Goal: Information Seeking & Learning: Check status

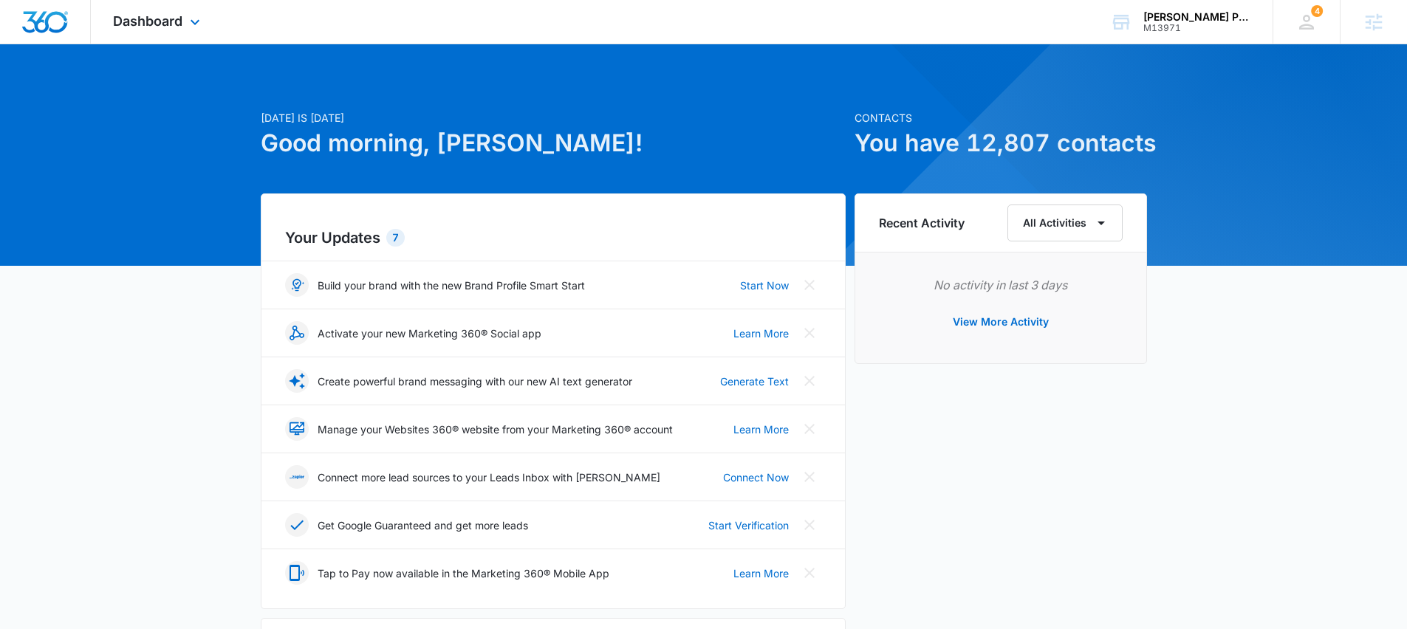
click at [136, 30] on div "Dashboard Apps Reputation Websites Forms CRM Email Social Shop Payments POS Con…" at bounding box center [158, 22] width 135 height 44
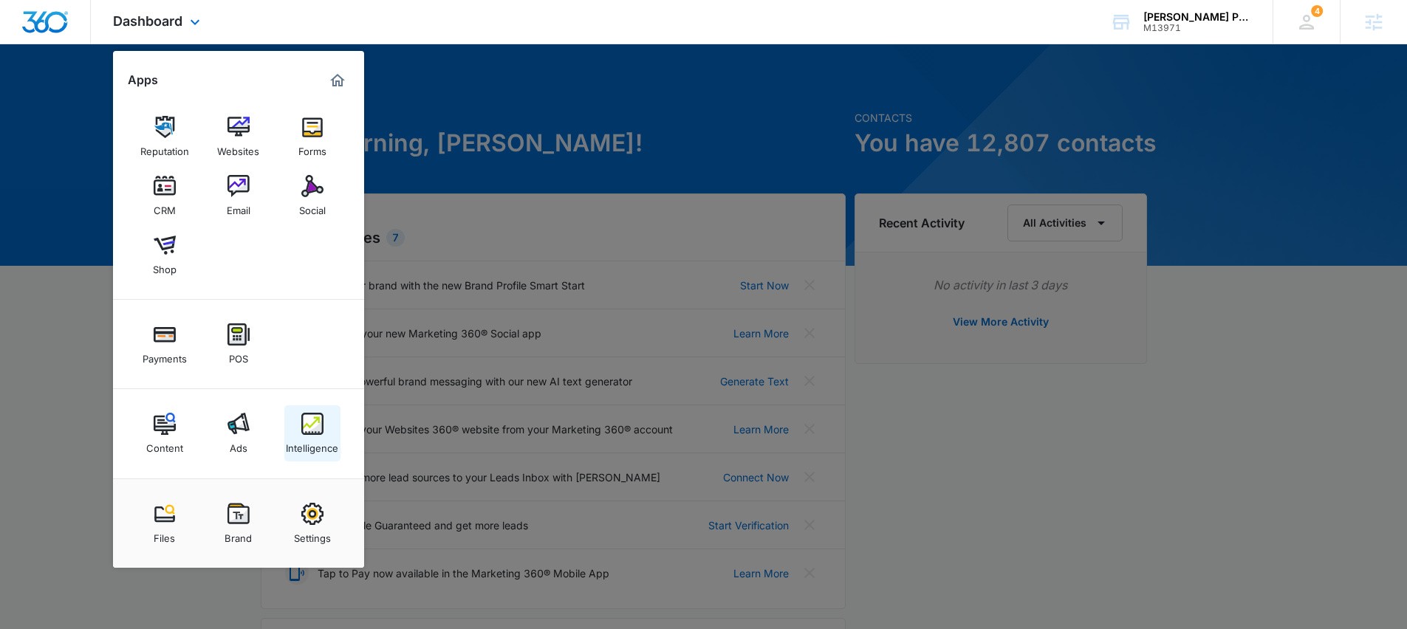
click at [304, 438] on div "Intelligence" at bounding box center [312, 444] width 52 height 19
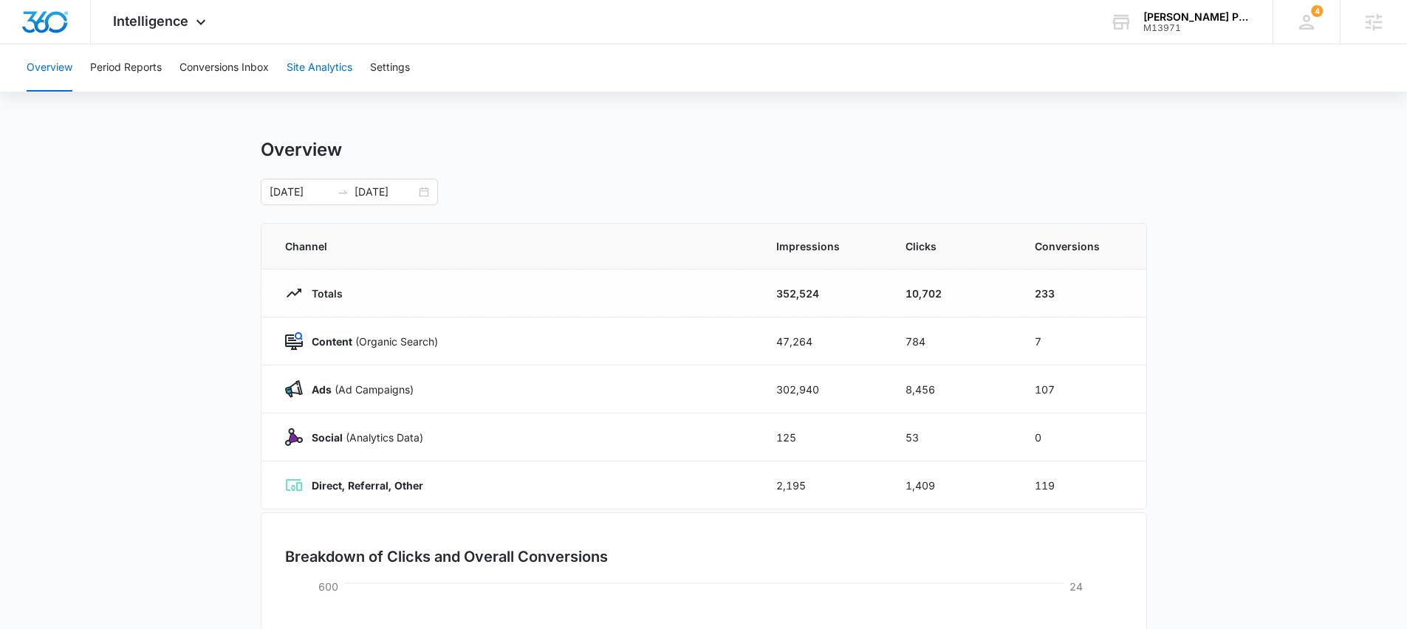
click at [307, 72] on button "Site Analytics" at bounding box center [320, 67] width 66 height 47
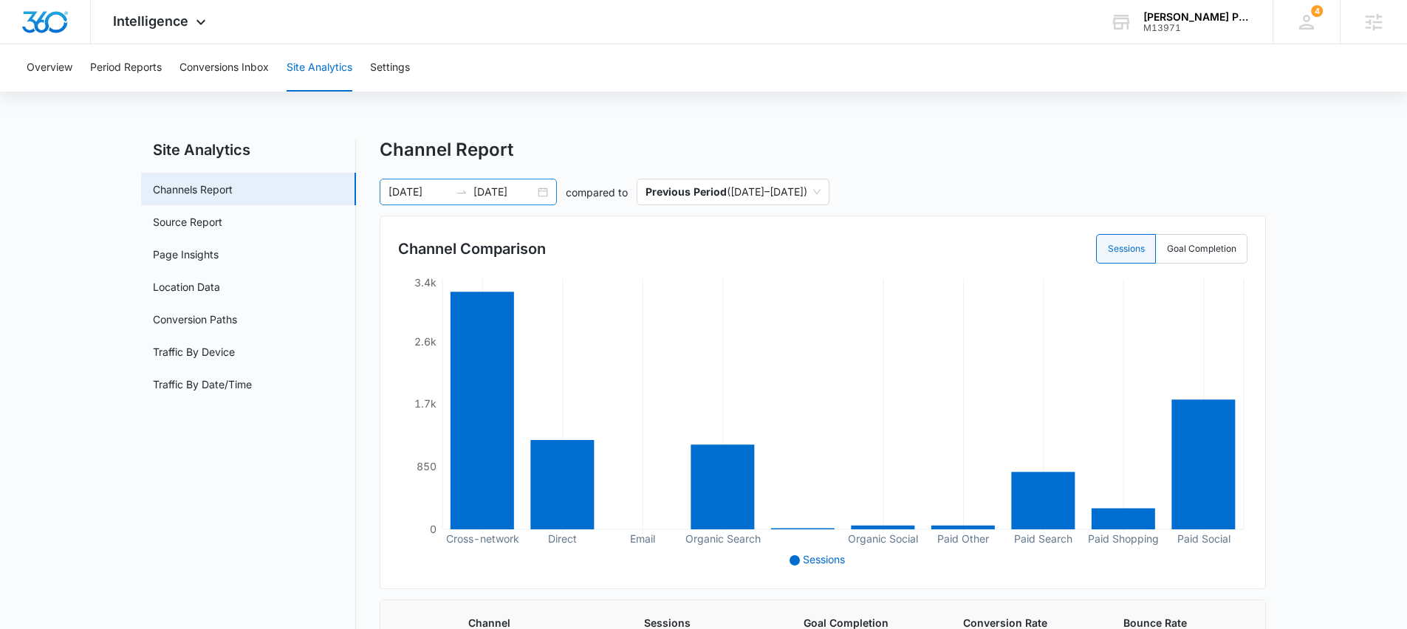
click at [480, 185] on input "[DATE]" at bounding box center [504, 192] width 61 height 16
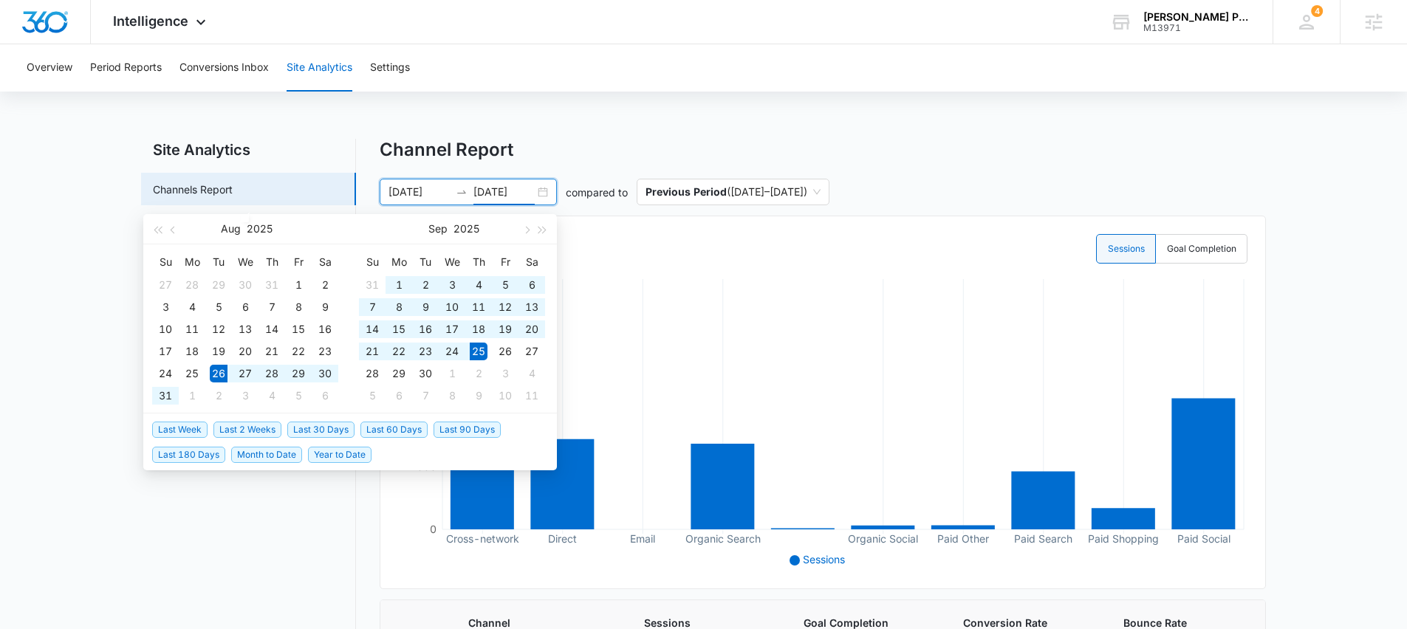
type input "[DATE]"
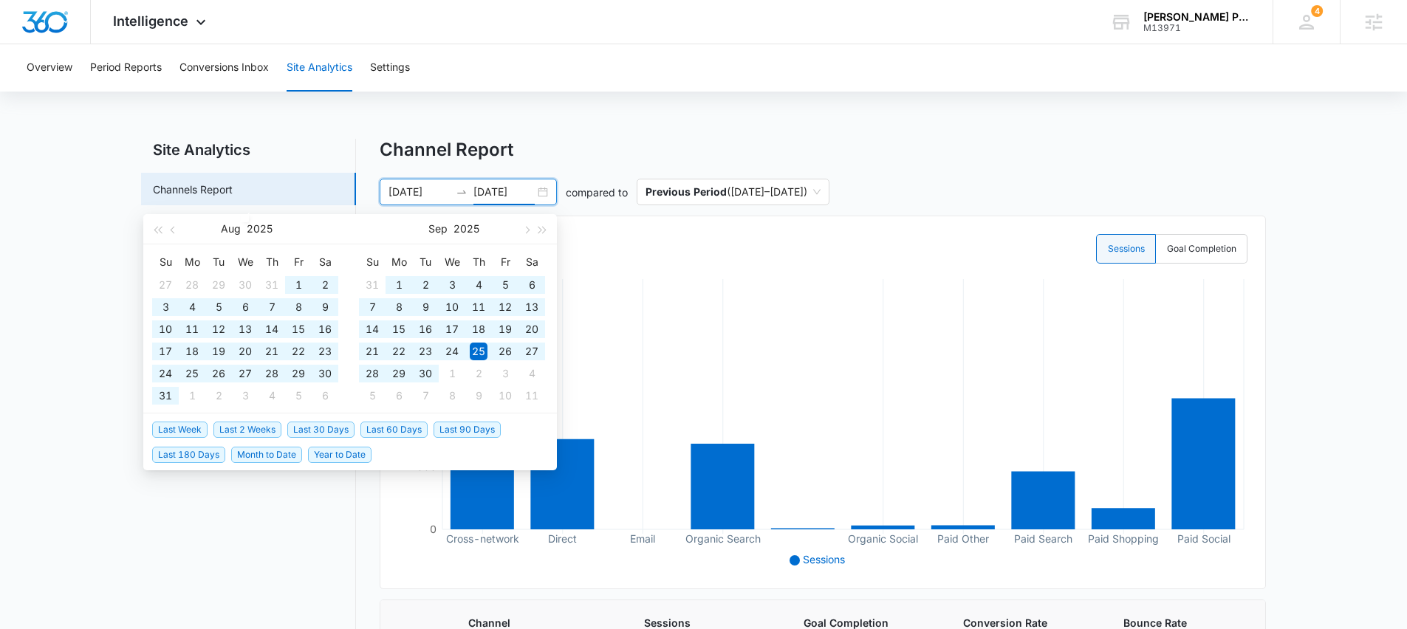
click at [454, 434] on span "Last 90 Days" at bounding box center [467, 430] width 67 height 16
type input "[DATE]"
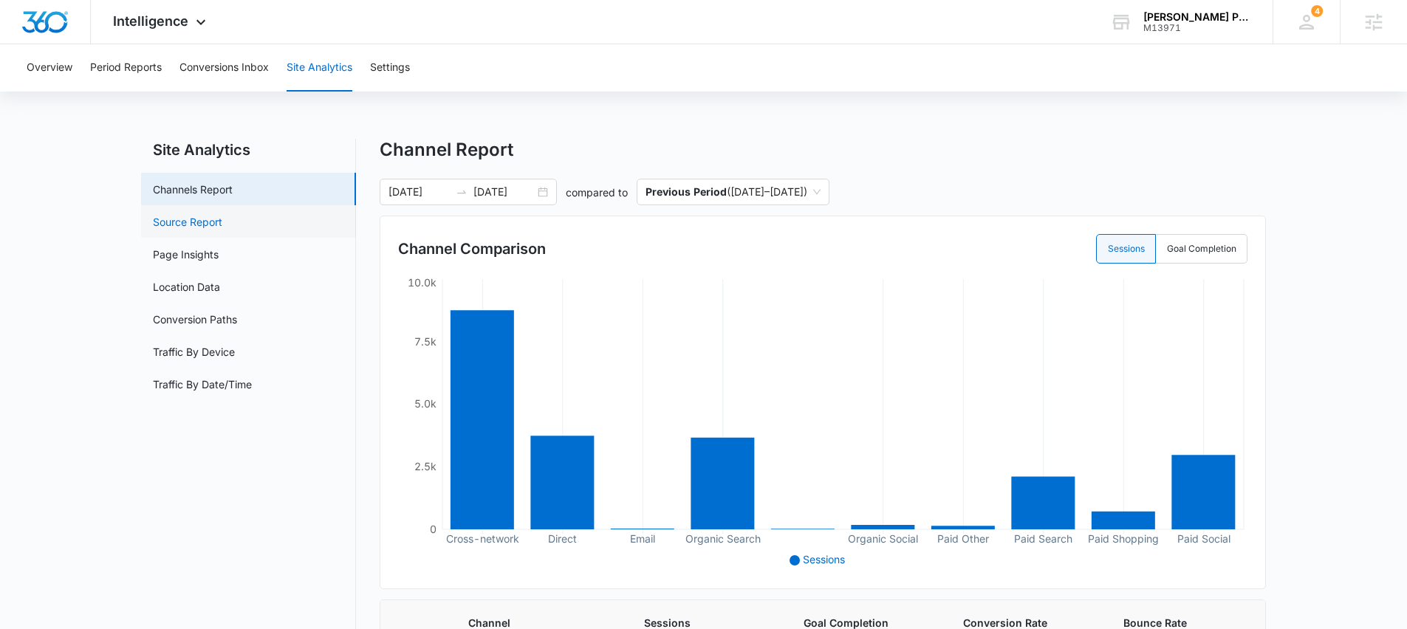
click at [186, 219] on link "Source Report" at bounding box center [187, 222] width 69 height 16
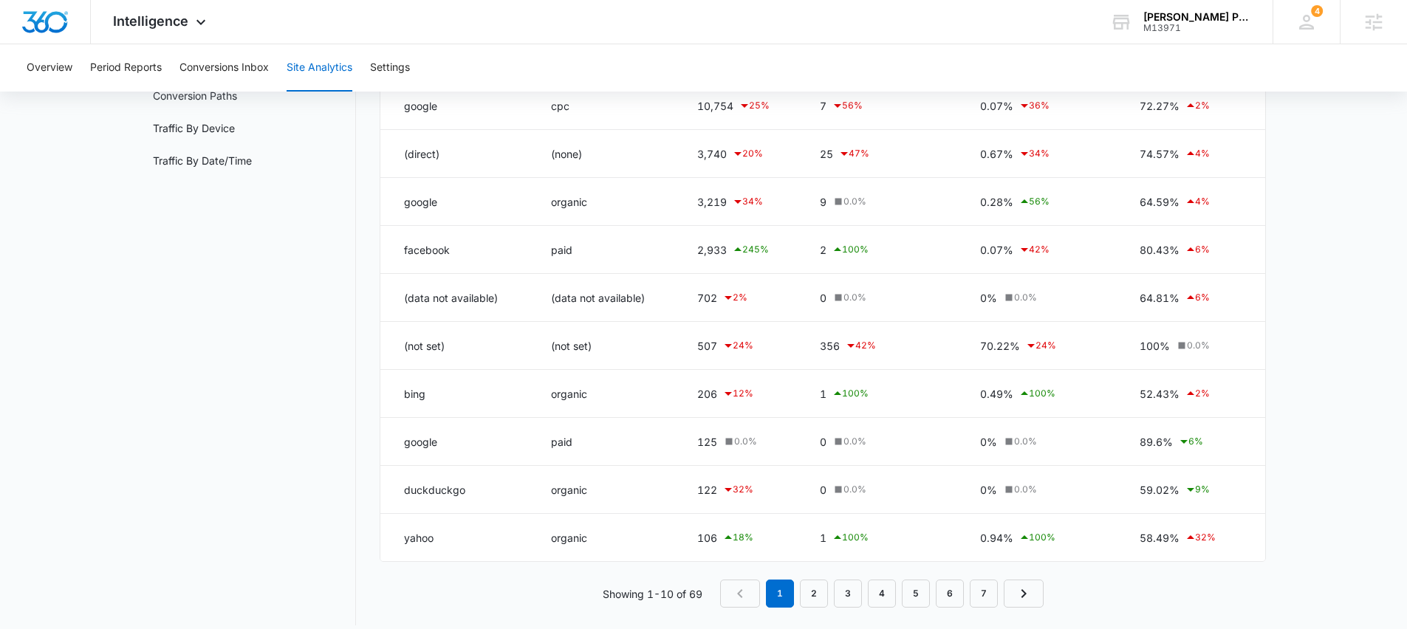
scroll to position [238, 0]
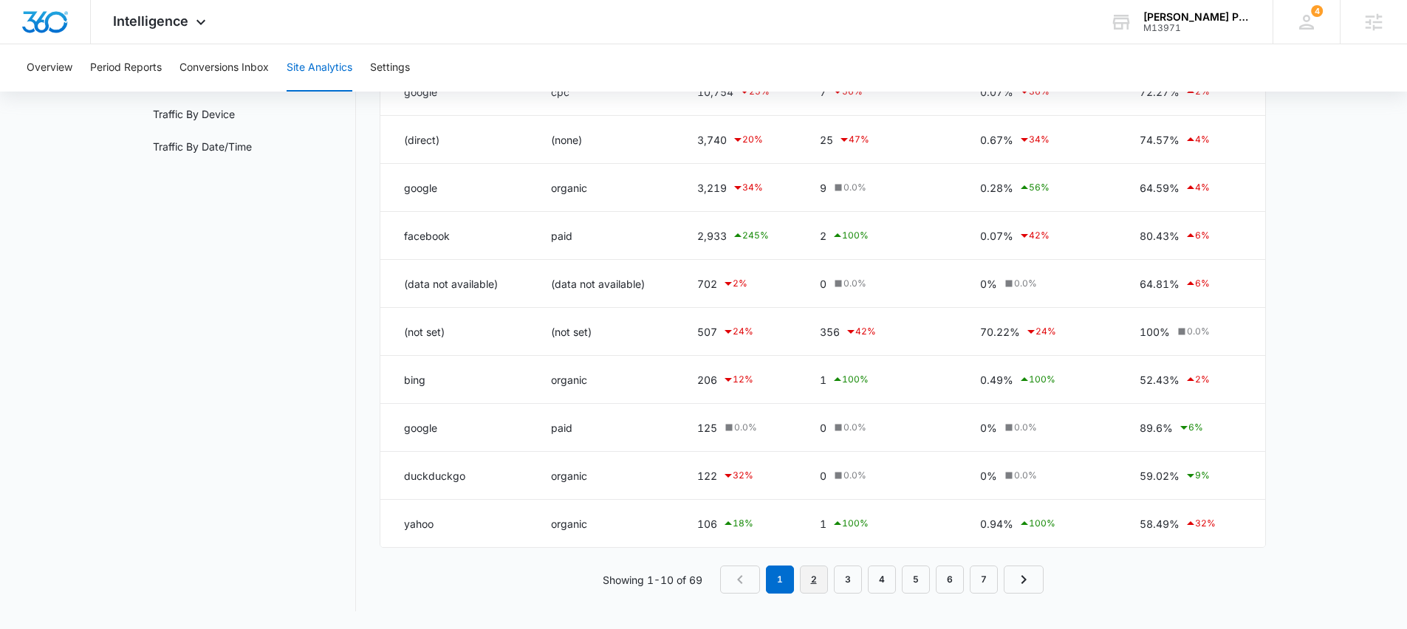
click at [811, 577] on link "2" at bounding box center [814, 580] width 28 height 28
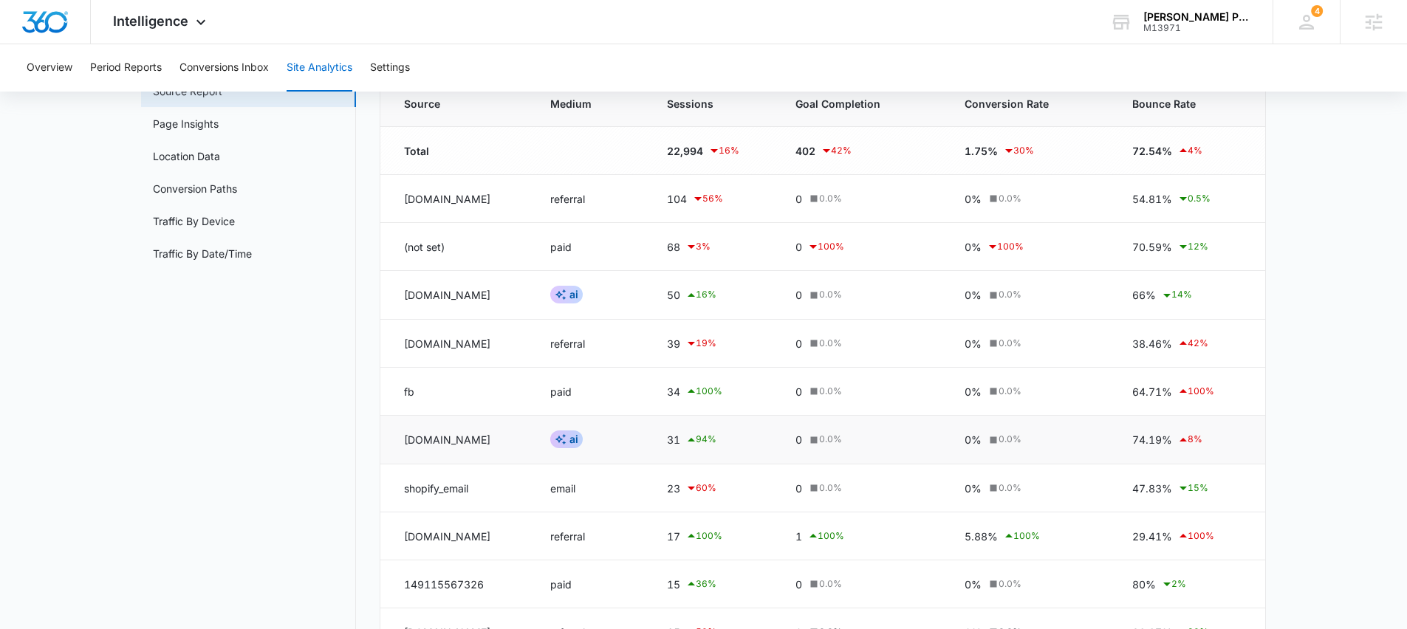
scroll to position [118, 0]
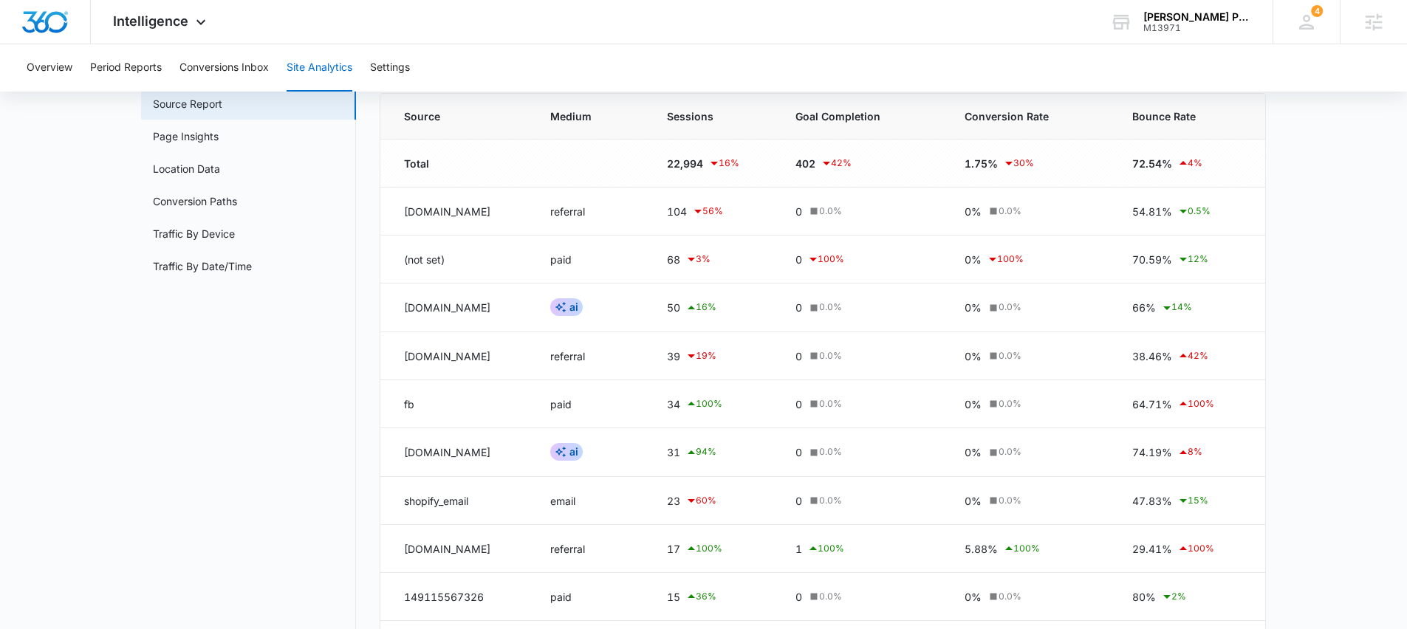
click at [103, 288] on main "Site Analytics Channels Report Source Report Page Insights Location Data Conver…" at bounding box center [703, 386] width 1407 height 730
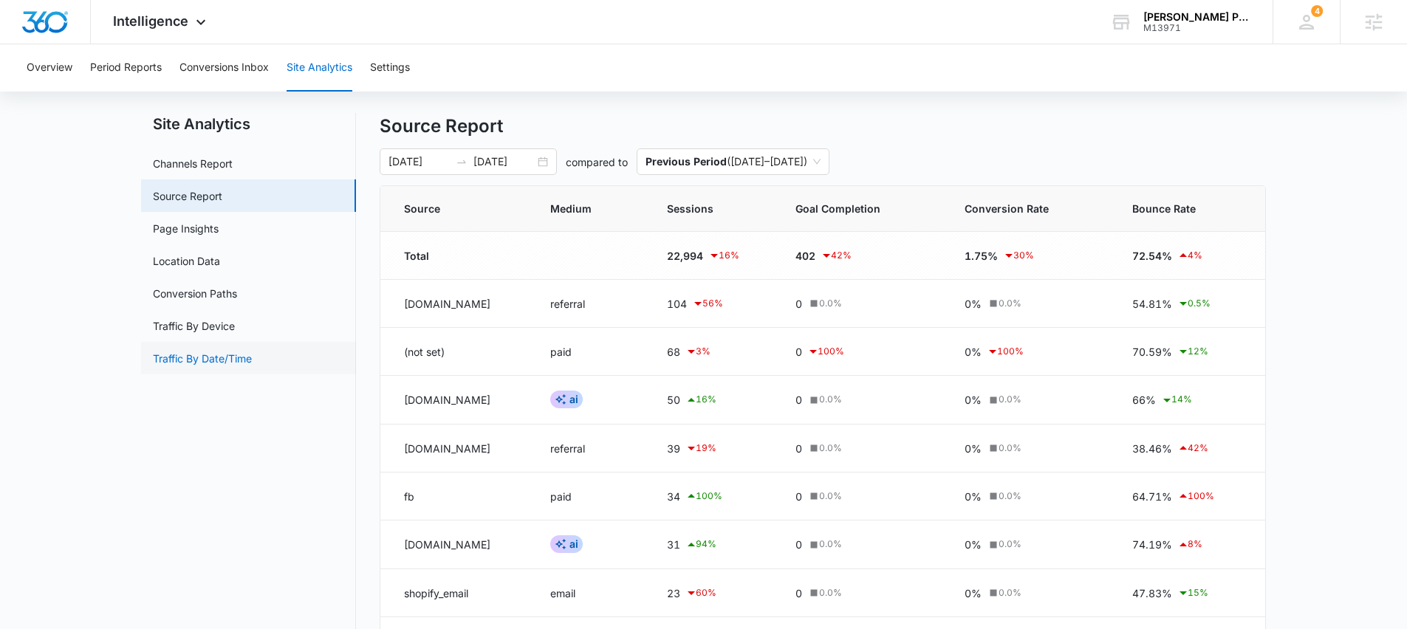
scroll to position [0, 0]
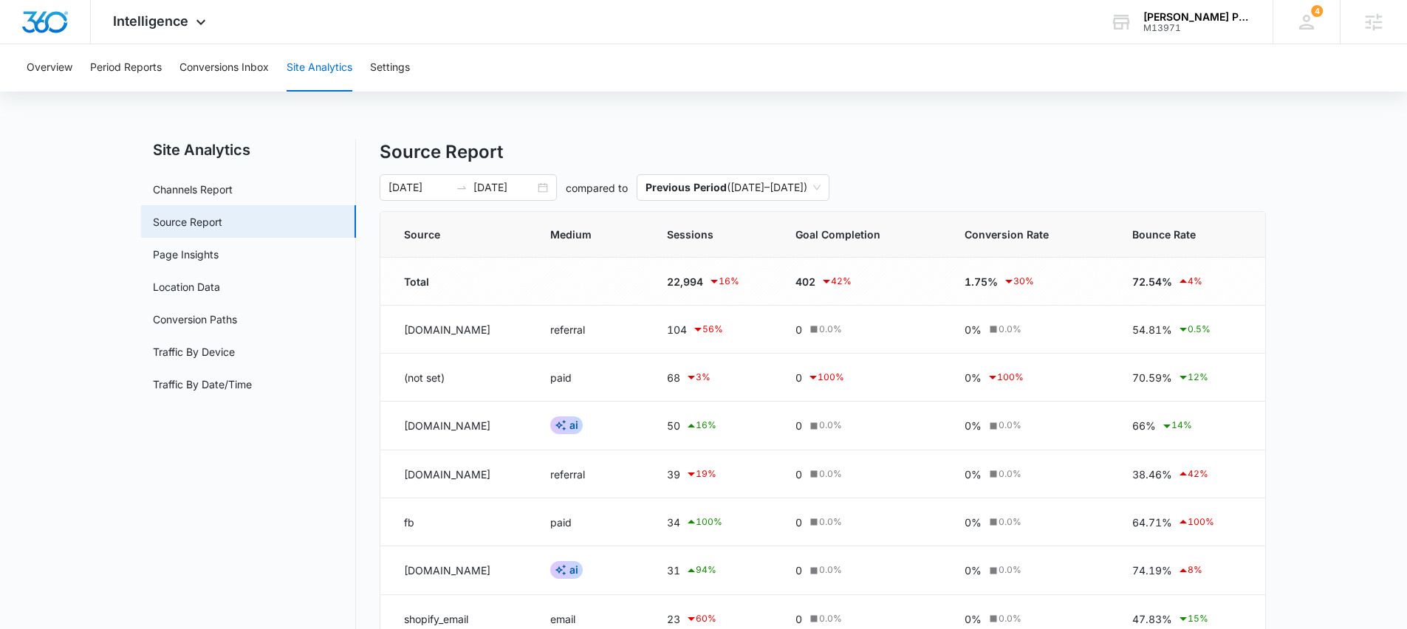
click at [98, 271] on main "Site Analytics Channels Report Source Report Page Insights Location Data Conver…" at bounding box center [703, 504] width 1407 height 730
click at [78, 276] on main "Site Analytics Channels Report Source Report Page Insights Location Data Conver…" at bounding box center [703, 504] width 1407 height 730
click at [79, 199] on main "Site Analytics Channels Report Source Report Page Insights Location Data Conver…" at bounding box center [703, 504] width 1407 height 730
click at [78, 216] on main "Site Analytics Channels Report Source Report Page Insights Location Data Conver…" at bounding box center [703, 504] width 1407 height 730
click at [64, 229] on main "Site Analytics Channels Report Source Report Page Insights Location Data Conver…" at bounding box center [703, 504] width 1407 height 730
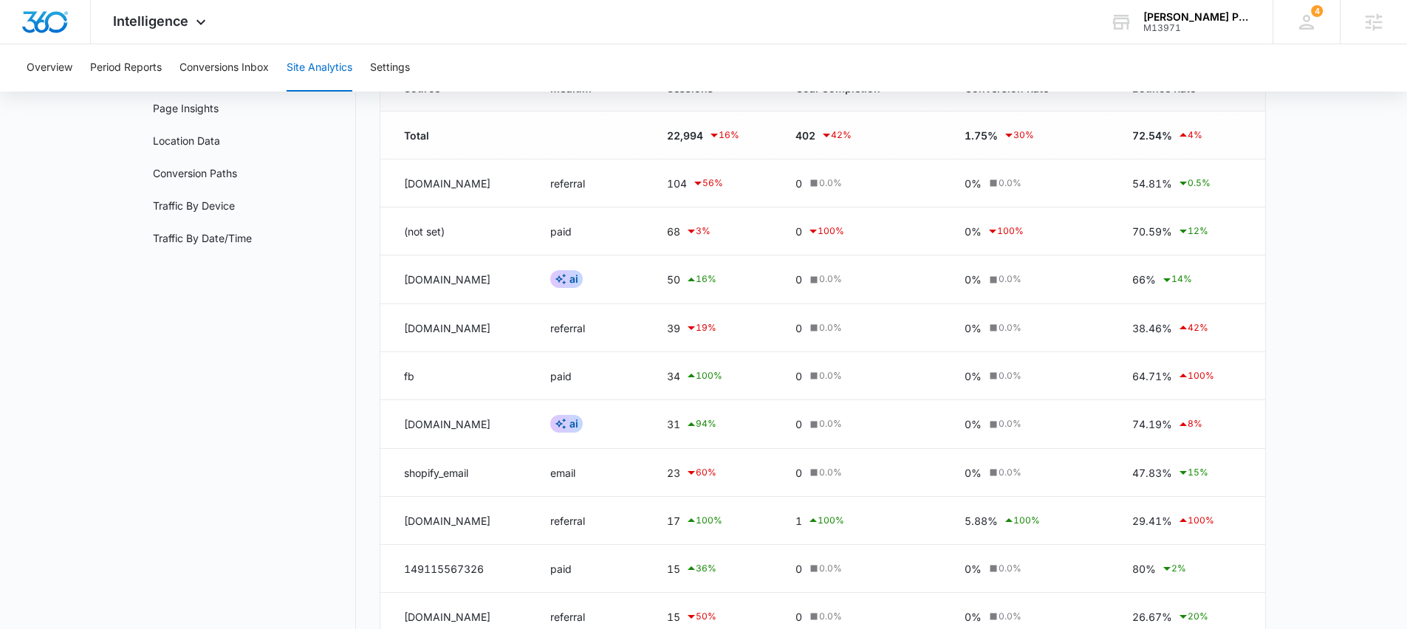
scroll to position [188, 0]
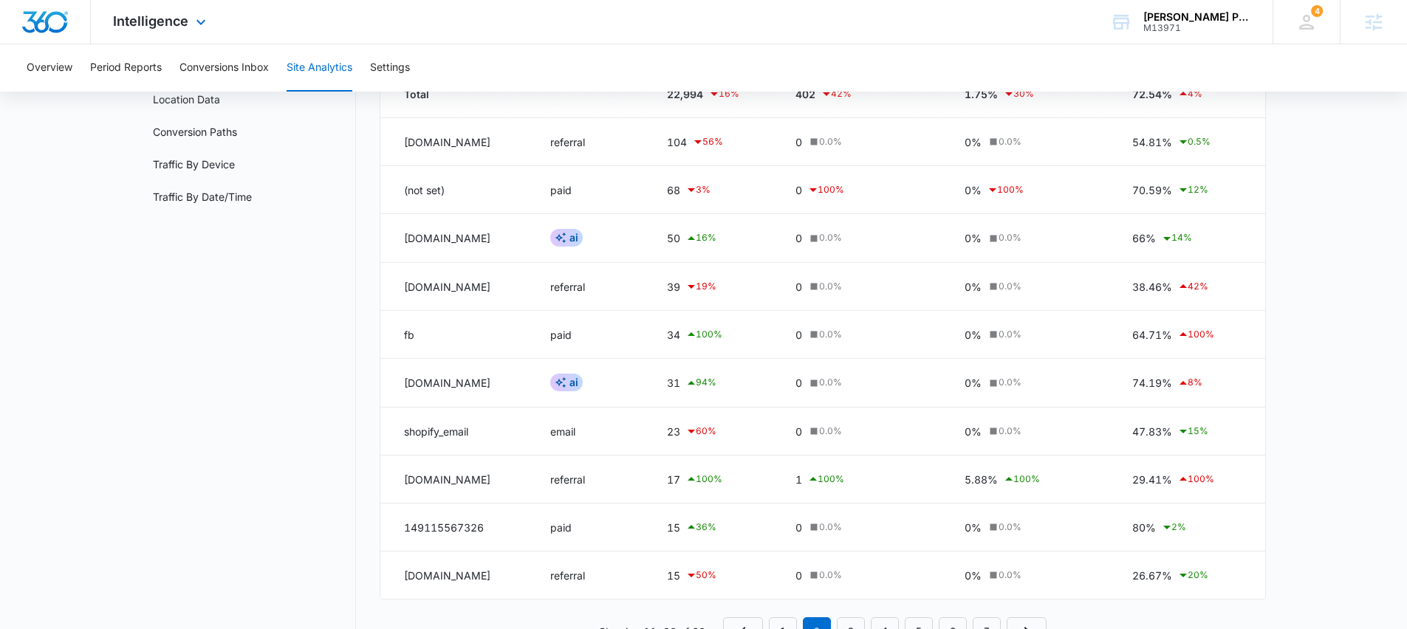
click at [671, 3] on div "Intelligence Apps Reputation Websites Forms CRM Email Social Shop Payments POS …" at bounding box center [703, 22] width 1407 height 44
click at [55, 160] on main "Site Analytics Channels Report Source Report Page Insights Location Data Conver…" at bounding box center [703, 316] width 1407 height 730
click at [74, 149] on main "Site Analytics Channels Report Source Report Page Insights Location Data Conver…" at bounding box center [703, 316] width 1407 height 730
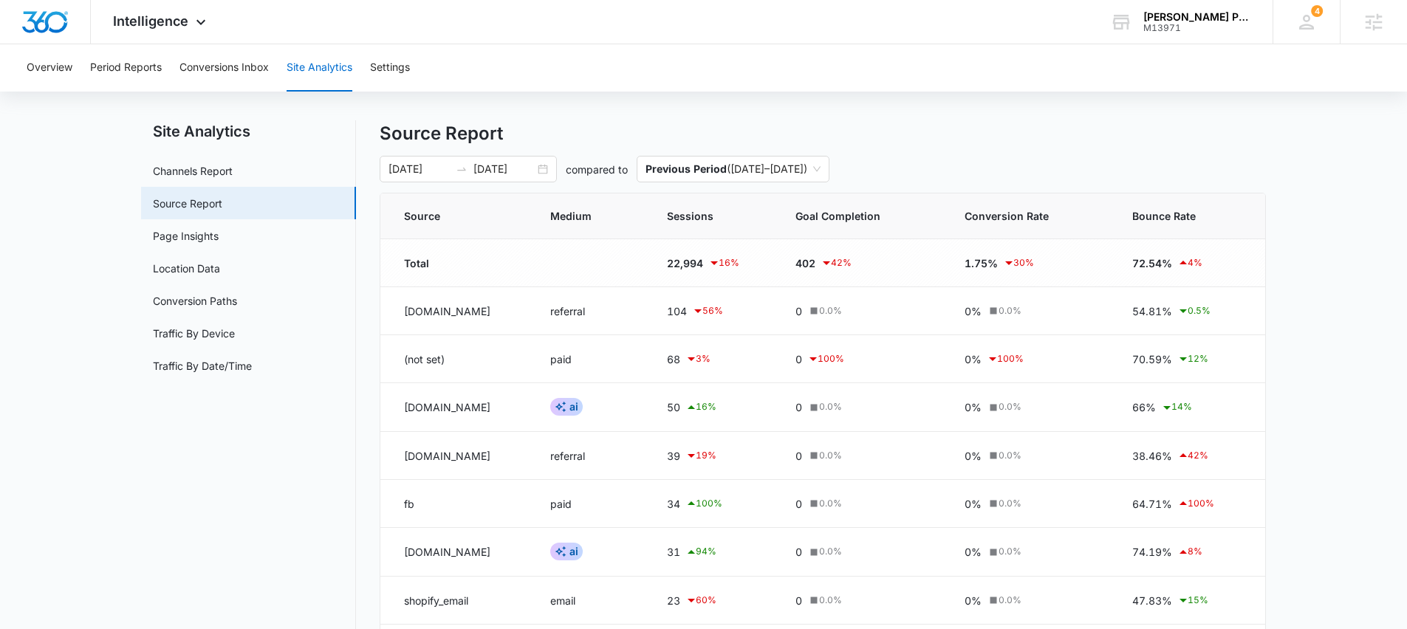
scroll to position [38, 0]
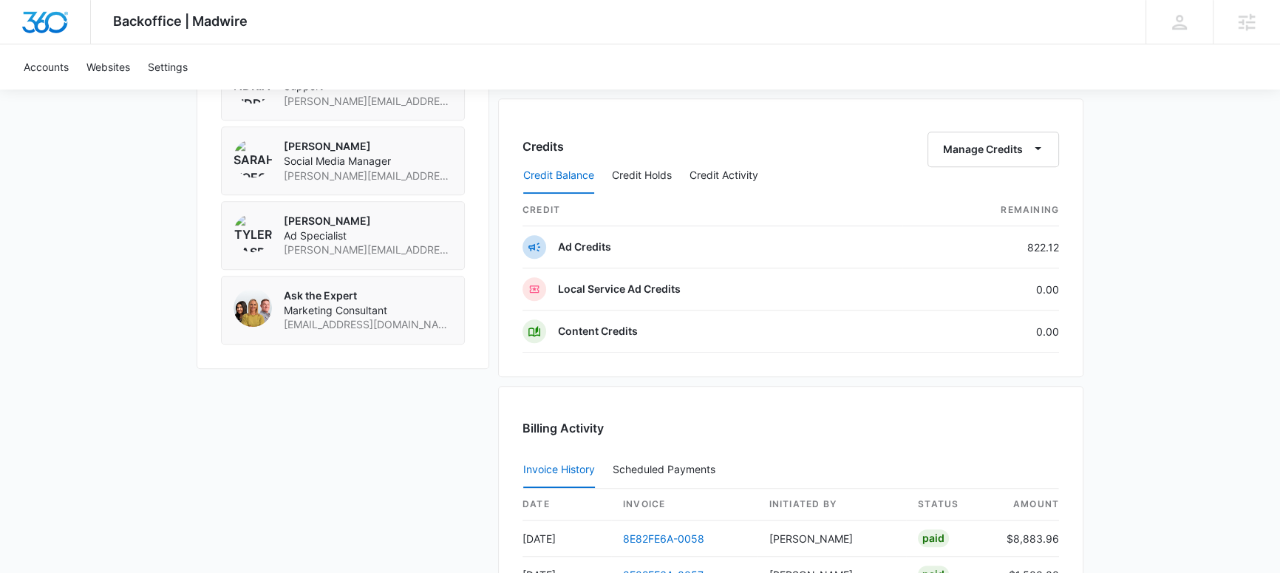
scroll to position [1419, 0]
